Goal: Find specific page/section: Find specific page/section

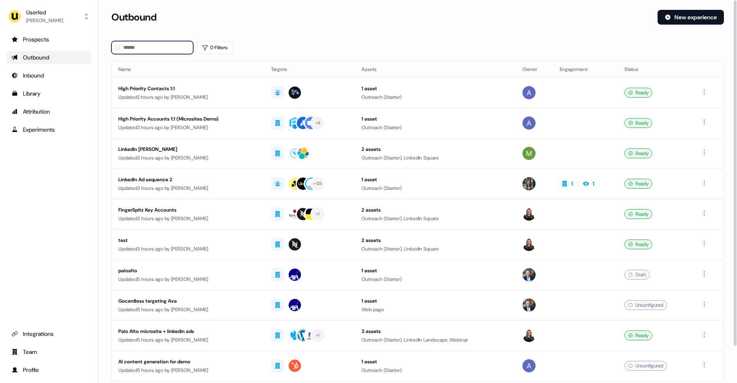
drag, startPoint x: 0, startPoint y: 0, endPoint x: 137, endPoint y: 42, distance: 143.5
click at [137, 42] on input at bounding box center [152, 47] width 82 height 13
click at [46, 43] on div "Prospects" at bounding box center [48, 39] width 75 height 8
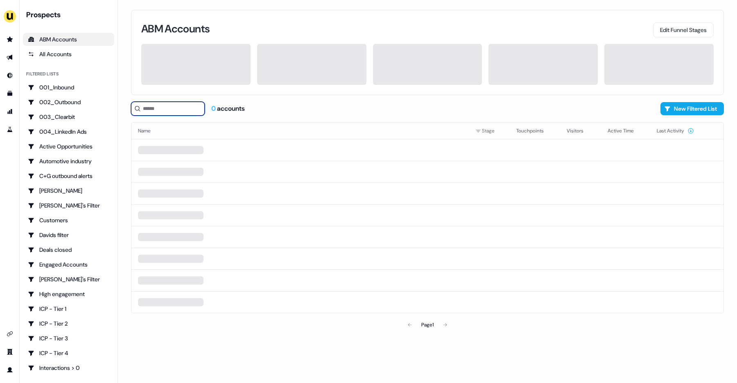
click at [154, 107] on input at bounding box center [168, 109] width 74 height 14
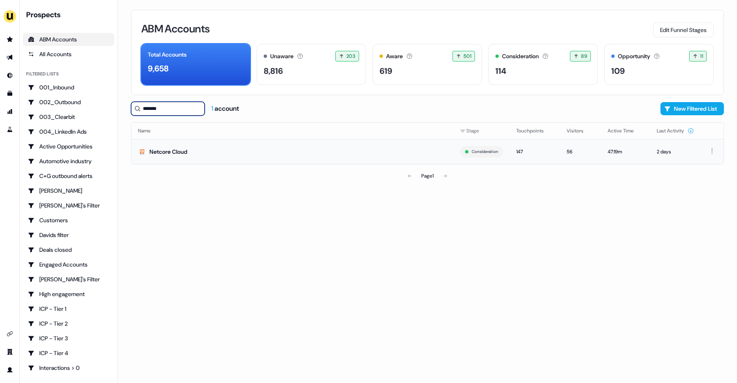
type input "*******"
click at [192, 153] on td "Netcore Cloud" at bounding box center [293, 151] width 322 height 25
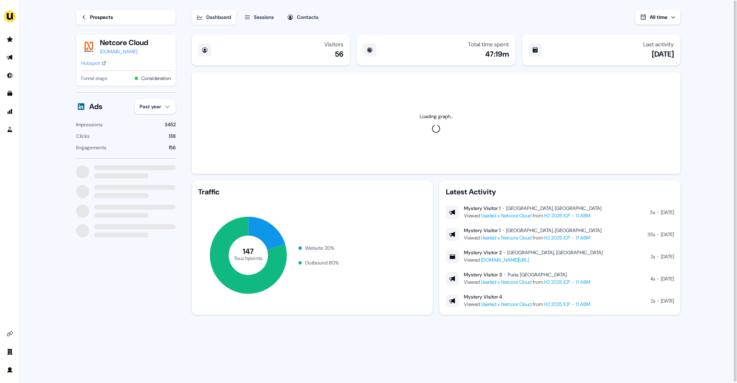
click at [98, 63] on div "Hubspot" at bounding box center [90, 63] width 19 height 8
